Goal: Task Accomplishment & Management: Use online tool/utility

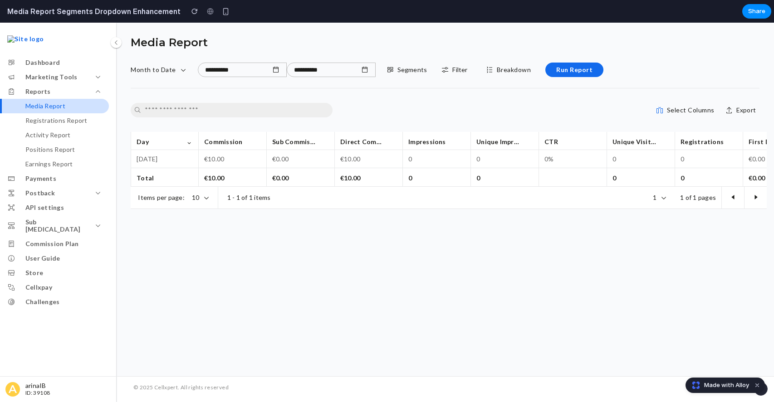
click at [725, 390] on div "Made with Alloy" at bounding box center [724, 385] width 79 height 15
click at [723, 387] on span "Made with Alloy" at bounding box center [726, 385] width 45 height 9
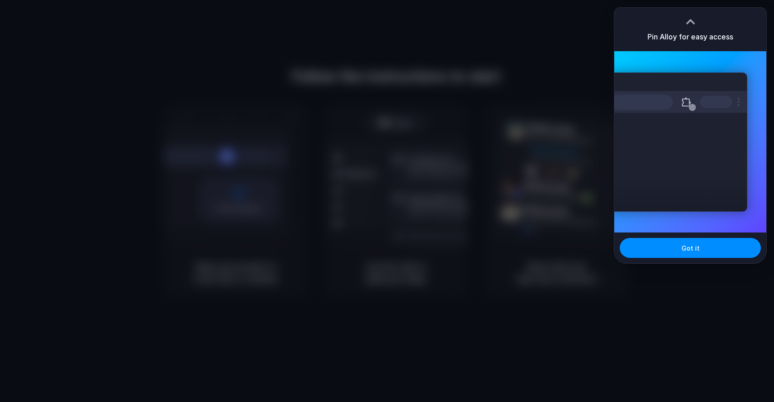
click at [689, 15] on div at bounding box center [690, 22] width 14 height 14
click at [686, 39] on h3 "Pin Alloy for easy access" at bounding box center [690, 36] width 86 height 11
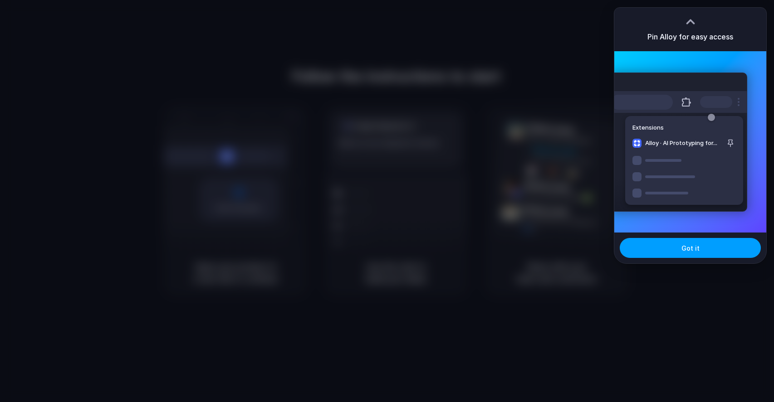
click at [690, 254] on button "Got it" at bounding box center [689, 248] width 141 height 20
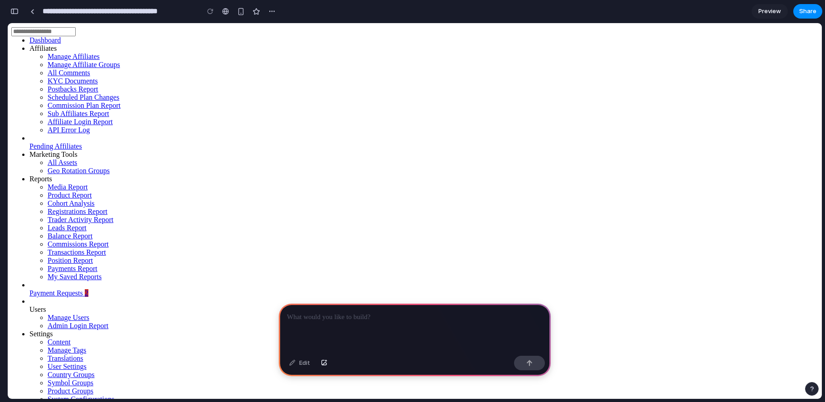
click at [311, 320] on p at bounding box center [415, 317] width 256 height 11
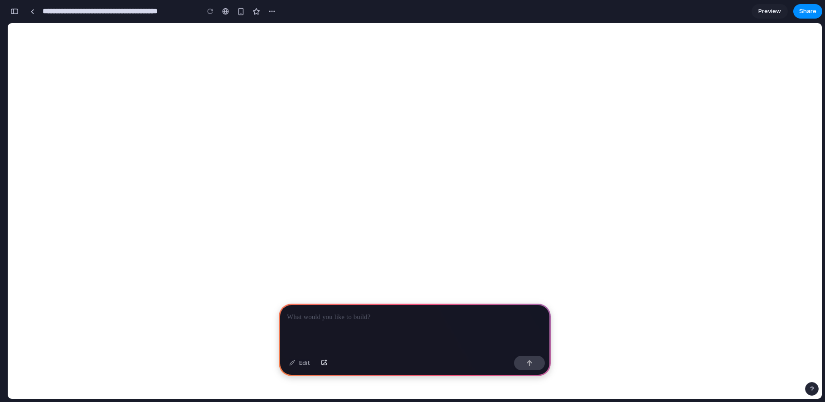
click at [340, 323] on div at bounding box center [415, 328] width 272 height 49
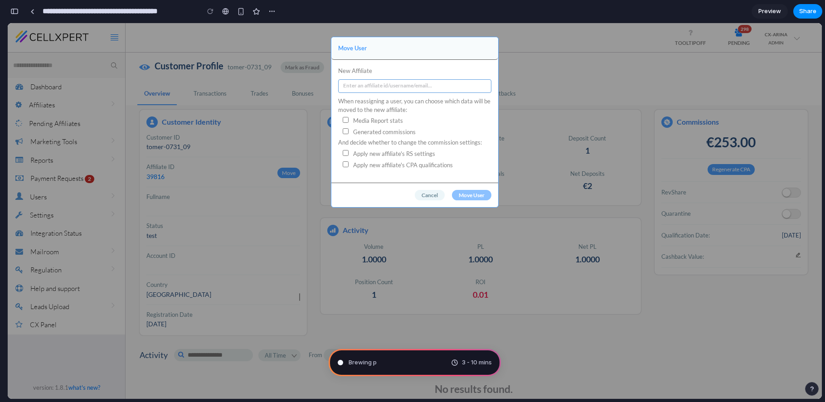
type input "**********"
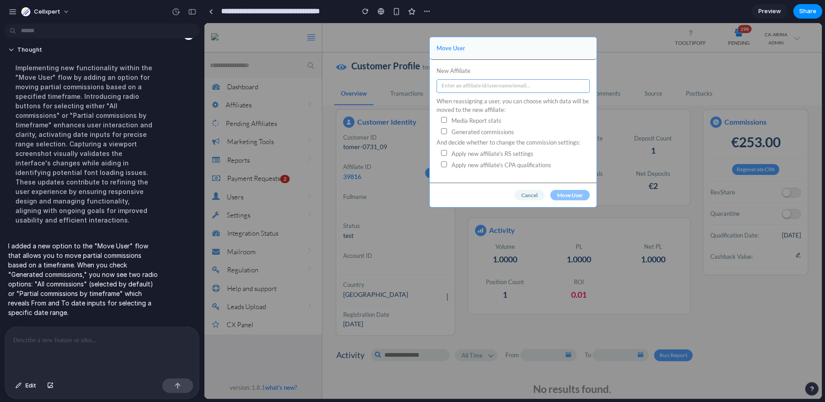
scroll to position [60, 0]
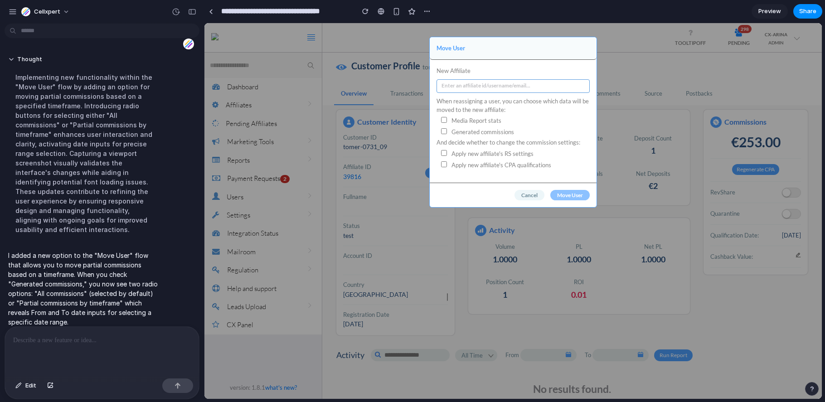
click at [567, 150] on li "Apply new affiliate's RS settings" at bounding box center [513, 154] width 153 height 11
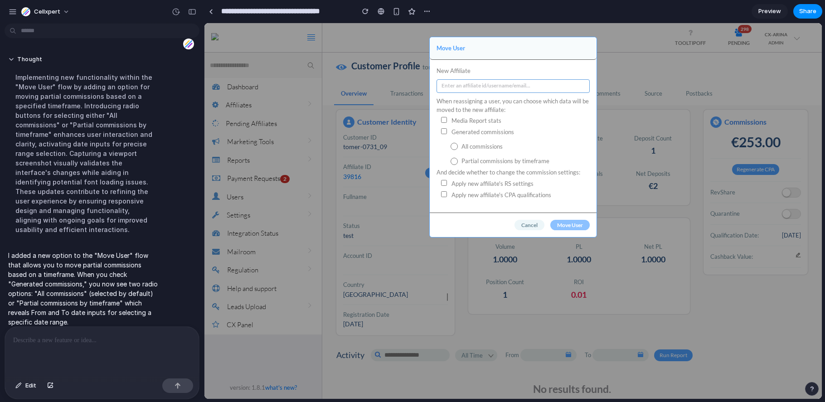
click at [475, 160] on span "Partial commissions by timeframe" at bounding box center [526, 161] width 128 height 9
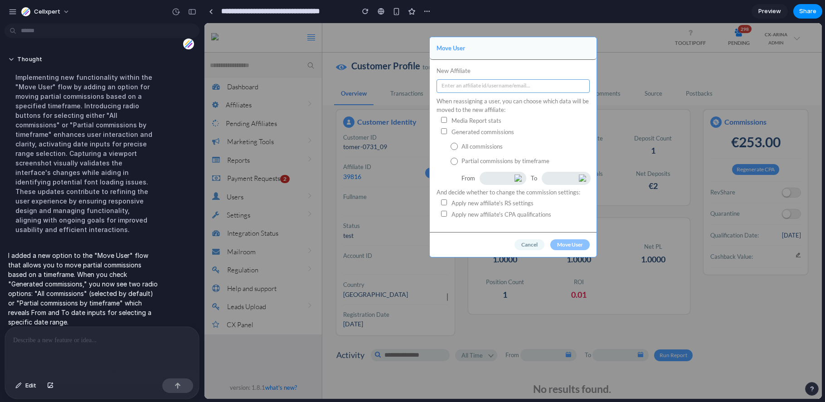
click at [466, 145] on label "All commissions" at bounding box center [520, 146] width 140 height 9
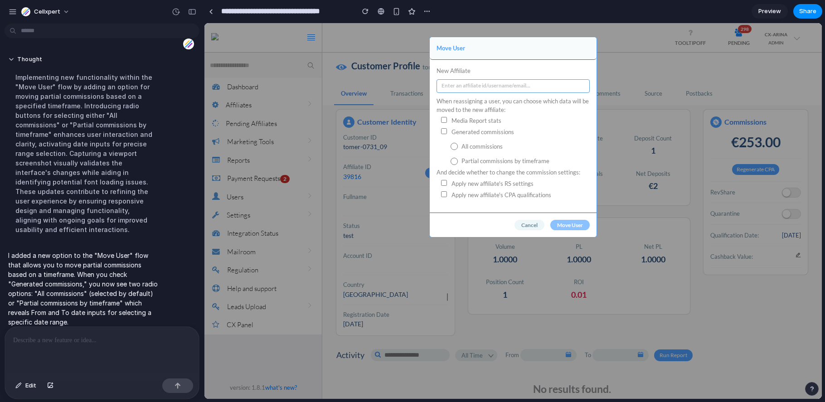
click at [466, 160] on span "Partial commissions by timeframe" at bounding box center [526, 161] width 128 height 9
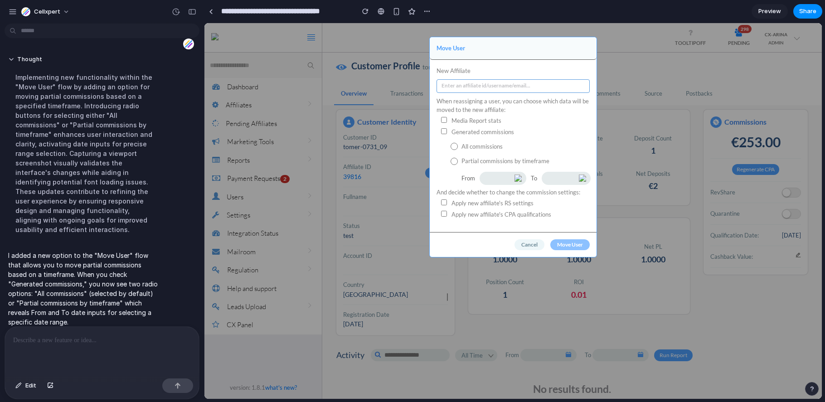
click at [468, 146] on label "All commissions" at bounding box center [520, 146] width 140 height 9
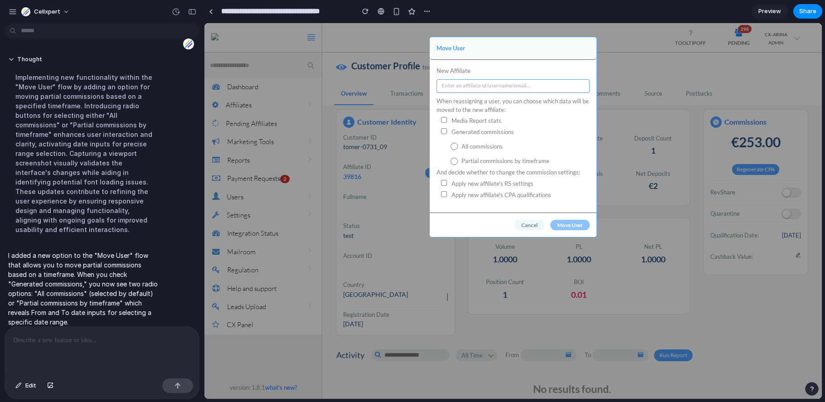
click at [458, 124] on label "Media Report stats" at bounding box center [469, 120] width 65 height 9
click at [459, 161] on label "Partial commissions by timeframe" at bounding box center [520, 161] width 140 height 9
click at [507, 161] on span "Partial commissions by timeframe" at bounding box center [526, 161] width 128 height 9
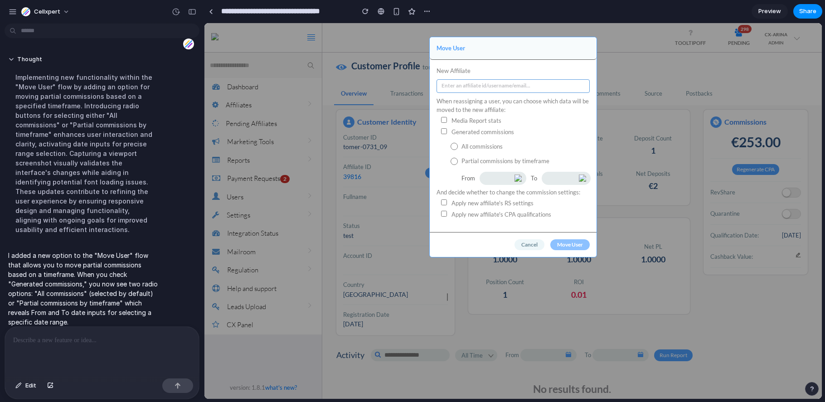
click at [59, 340] on p at bounding box center [102, 340] width 178 height 11
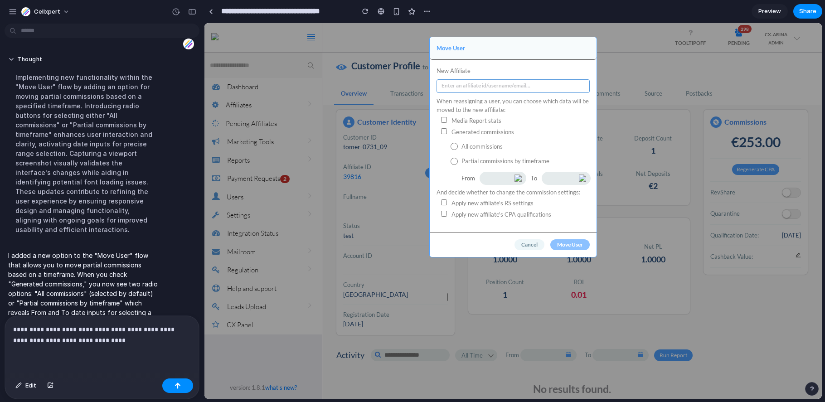
click at [128, 331] on p "**********" at bounding box center [102, 335] width 178 height 22
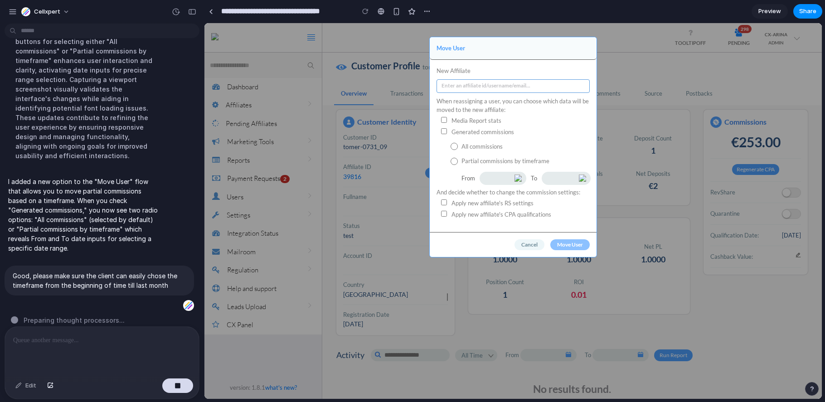
click at [462, 146] on label "All commissions" at bounding box center [520, 146] width 140 height 9
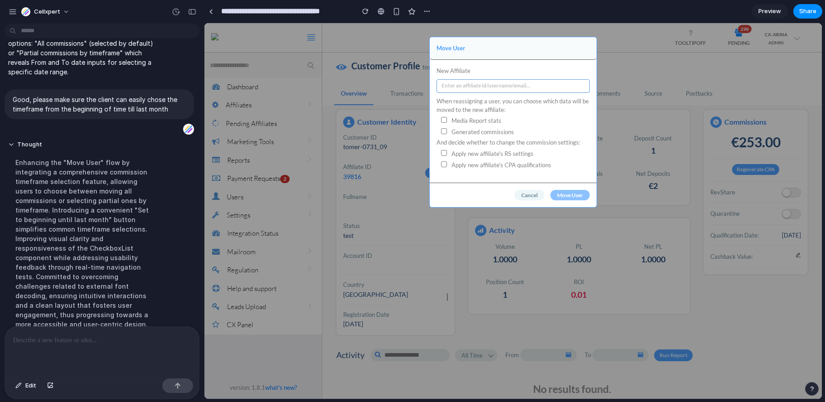
scroll to position [238, 0]
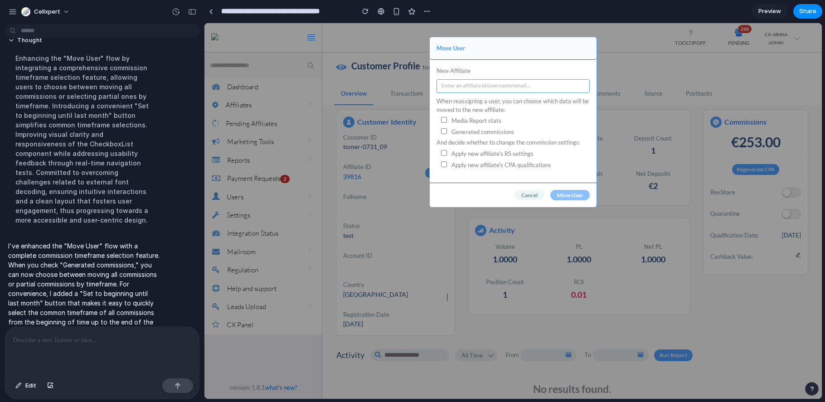
click at [455, 130] on label "Generated commissions" at bounding box center [476, 131] width 78 height 9
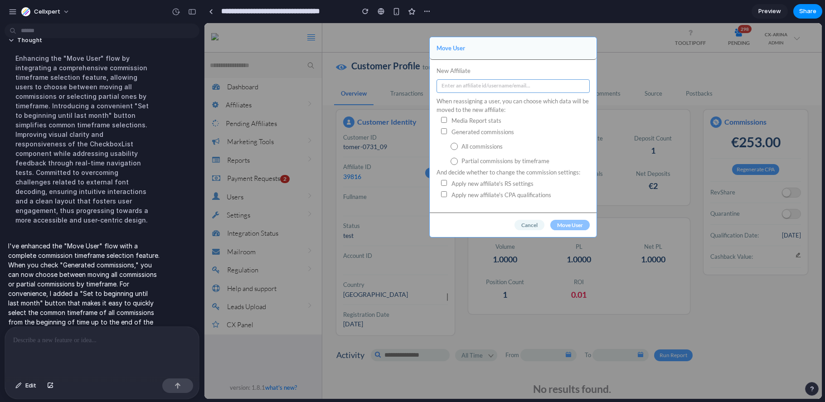
click at [462, 164] on span "Partial commissions by timeframe" at bounding box center [526, 161] width 128 height 9
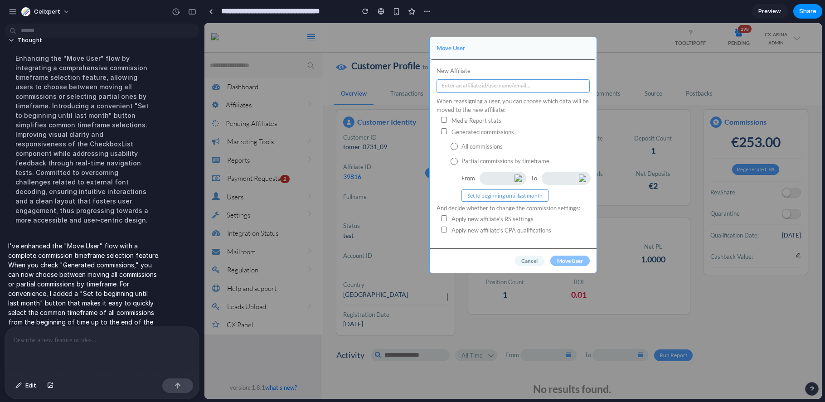
click at [459, 142] on label "All commissions" at bounding box center [520, 146] width 140 height 9
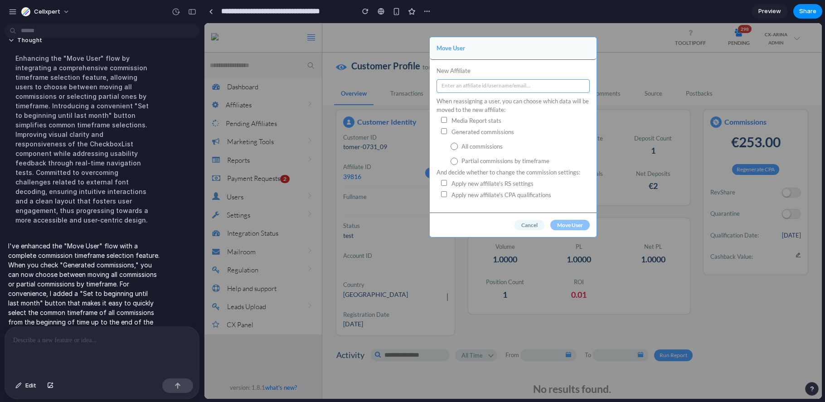
click at [463, 162] on span "Partial commissions by timeframe" at bounding box center [526, 161] width 128 height 9
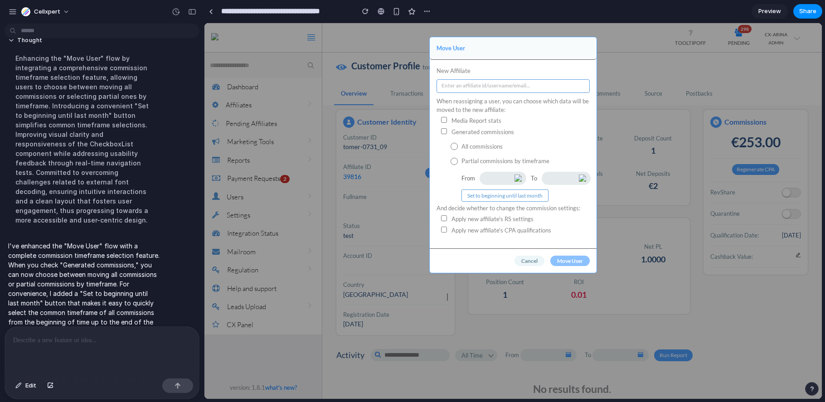
click at [56, 342] on p at bounding box center [102, 340] width 178 height 11
click at [26, 388] on span "Edit" at bounding box center [30, 385] width 11 height 9
click at [27, 384] on span "Edit" at bounding box center [30, 385] width 11 height 9
click at [43, 348] on div at bounding box center [102, 351] width 194 height 48
